Goal: Task Accomplishment & Management: Use online tool/utility

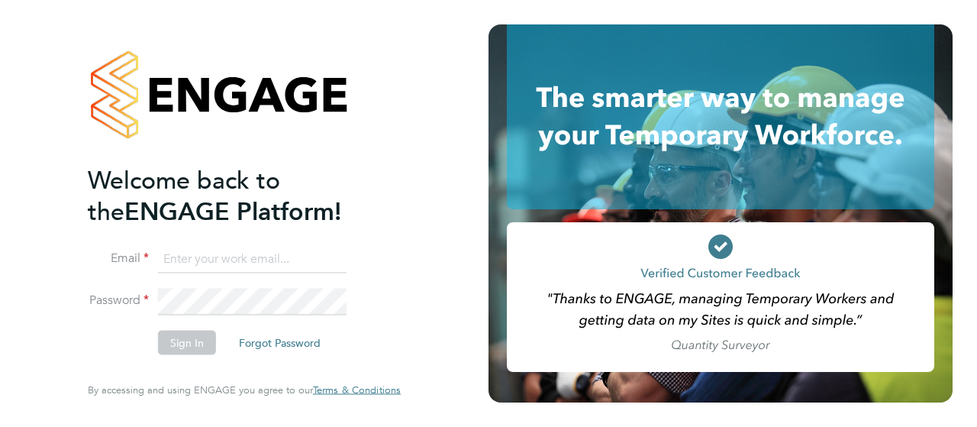
type input "nicole.mahoney@brightonandhovealbion.com"
click at [183, 335] on button "Sign In" at bounding box center [187, 343] width 58 height 24
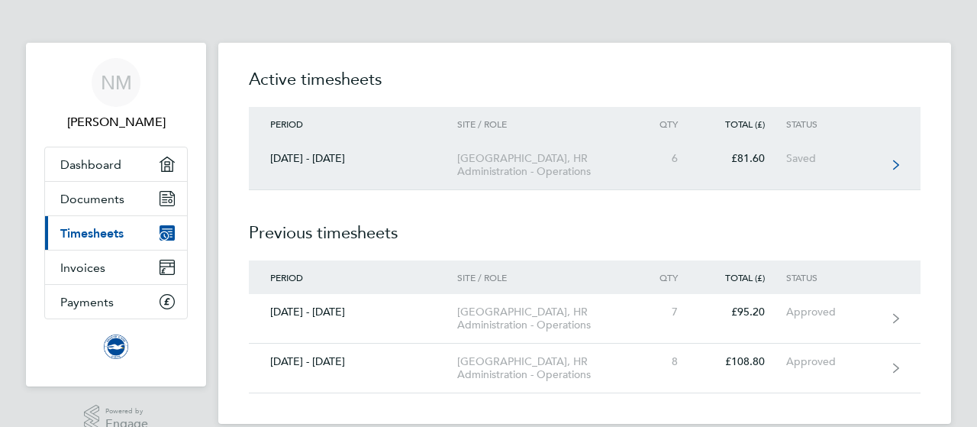
click at [857, 169] on link "[DATE] - [DATE] [GEOGRAPHIC_DATA], HR Administration - Operations 6 £81.60 Saved" at bounding box center [585, 166] width 672 height 50
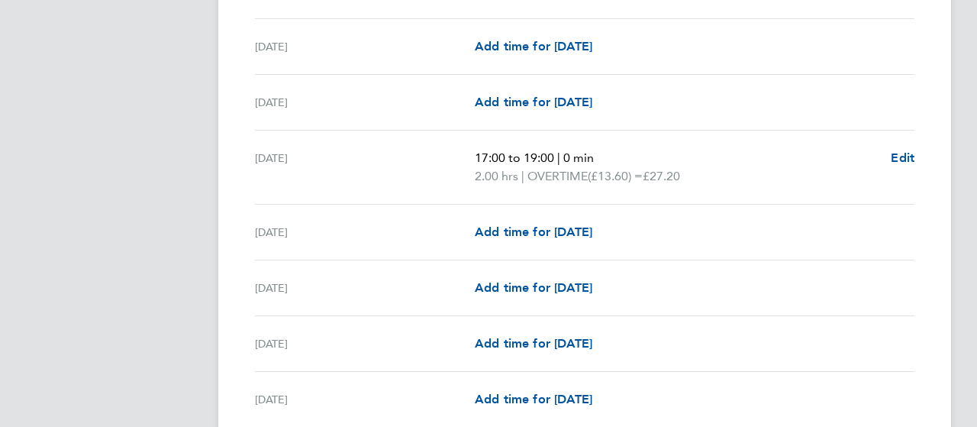
scroll to position [1604, 0]
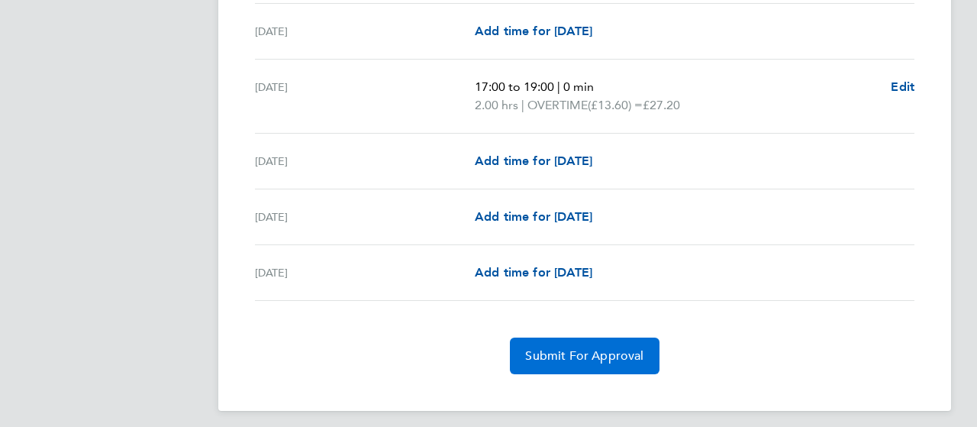
click at [632, 355] on button "Submit For Approval" at bounding box center [584, 356] width 149 height 37
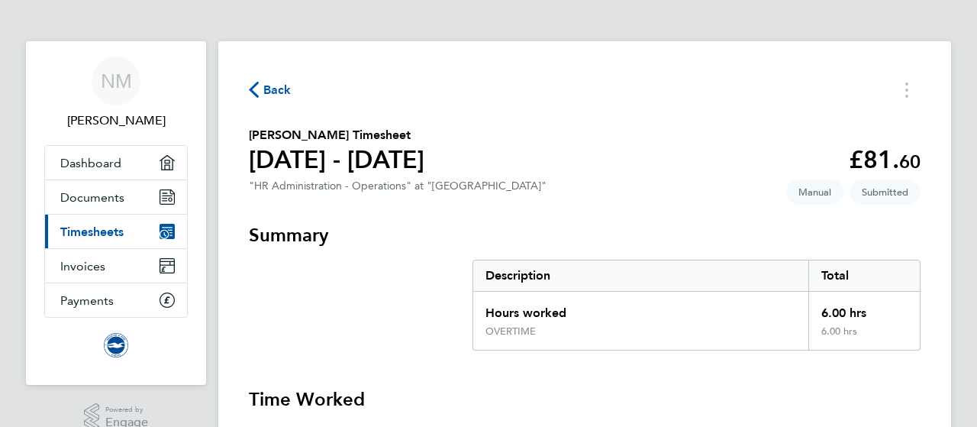
scroll to position [0, 0]
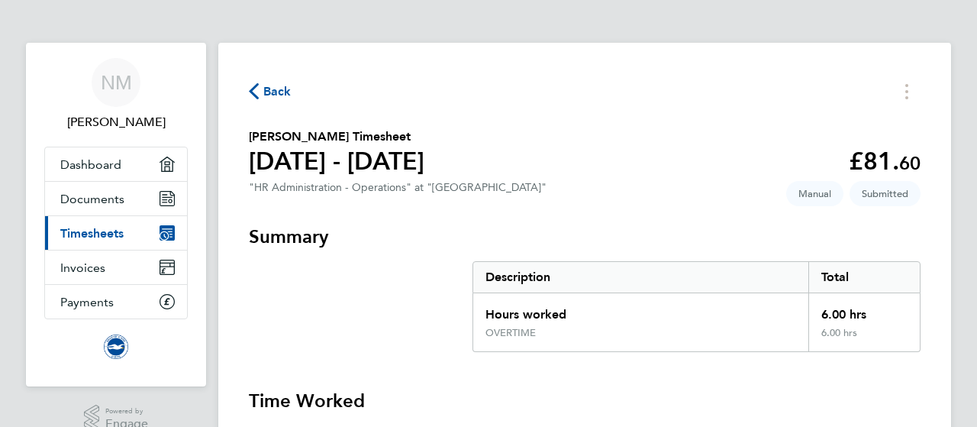
drag, startPoint x: 971, startPoint y: 1, endPoint x: 278, endPoint y: 91, distance: 699.2
click at [278, 91] on span "Back" at bounding box center [277, 91] width 28 height 18
